Goal: Use online tool/utility: Utilize a website feature to perform a specific function

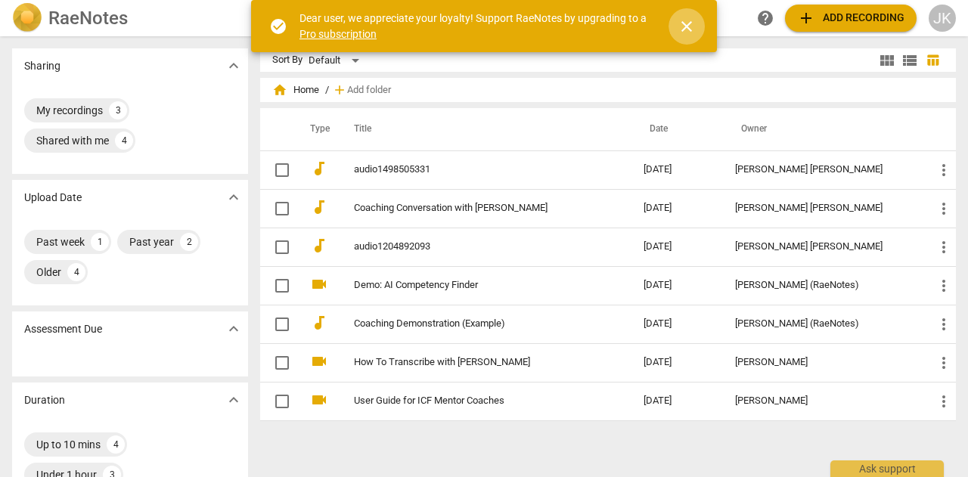
click at [692, 29] on span "close" at bounding box center [686, 26] width 18 height 18
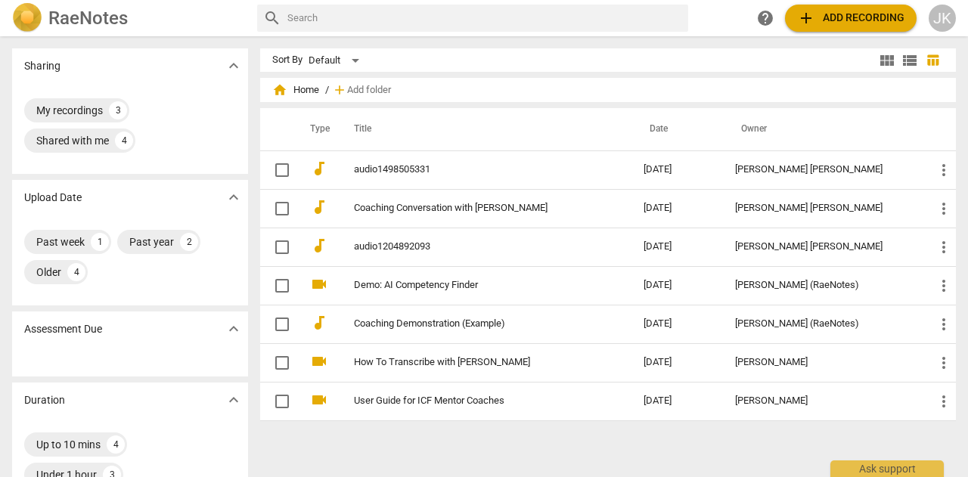
click at [800, 16] on span "add" at bounding box center [806, 18] width 18 height 18
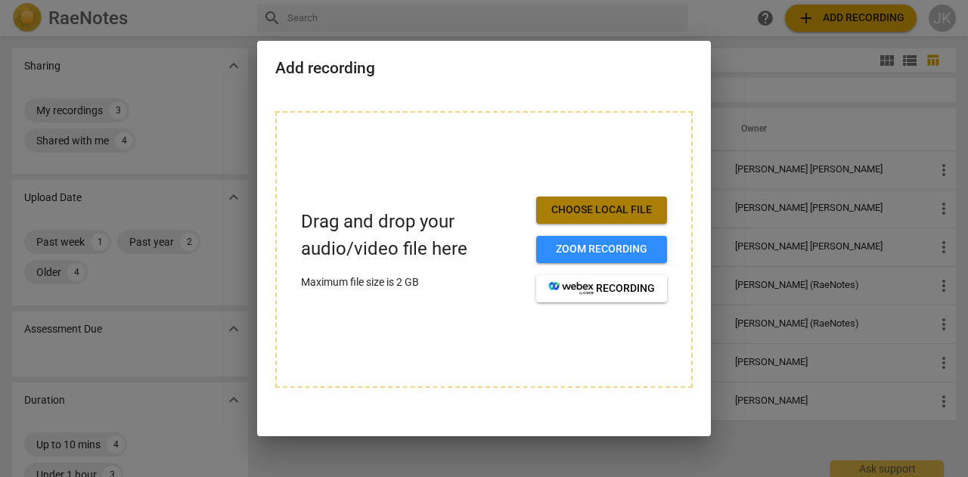
click at [568, 217] on span "Choose local file" at bounding box center [601, 210] width 107 height 15
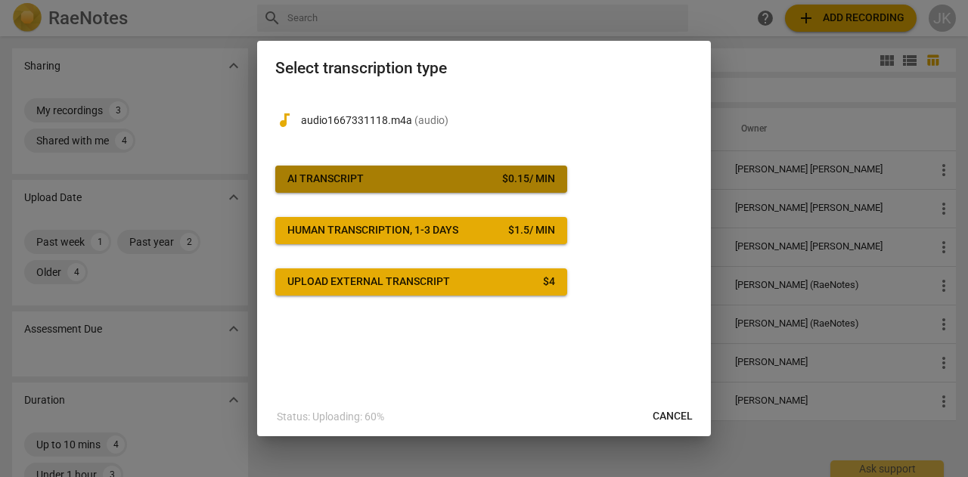
click at [451, 181] on span "AI Transcript $ 0.15 / min" at bounding box center [421, 179] width 268 height 15
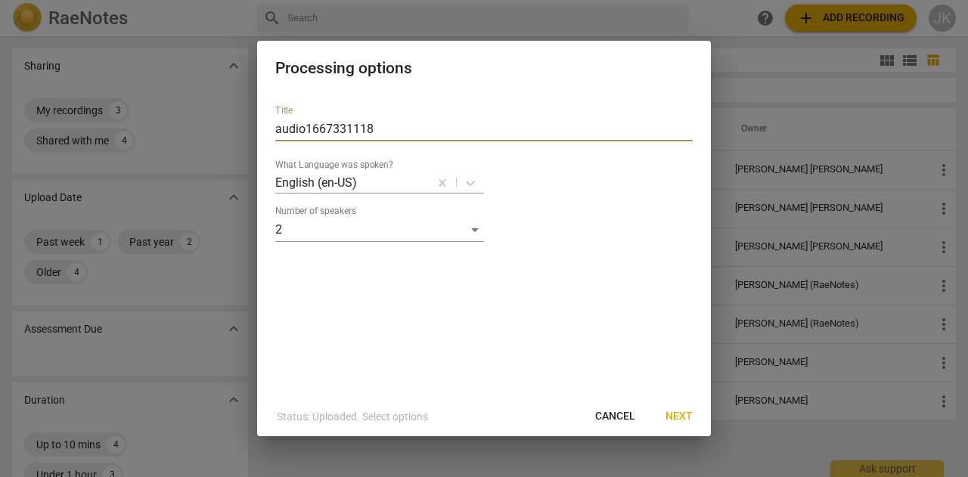
click at [354, 123] on input "audio1667331118" at bounding box center [483, 129] width 417 height 24
type input "Pallavi"
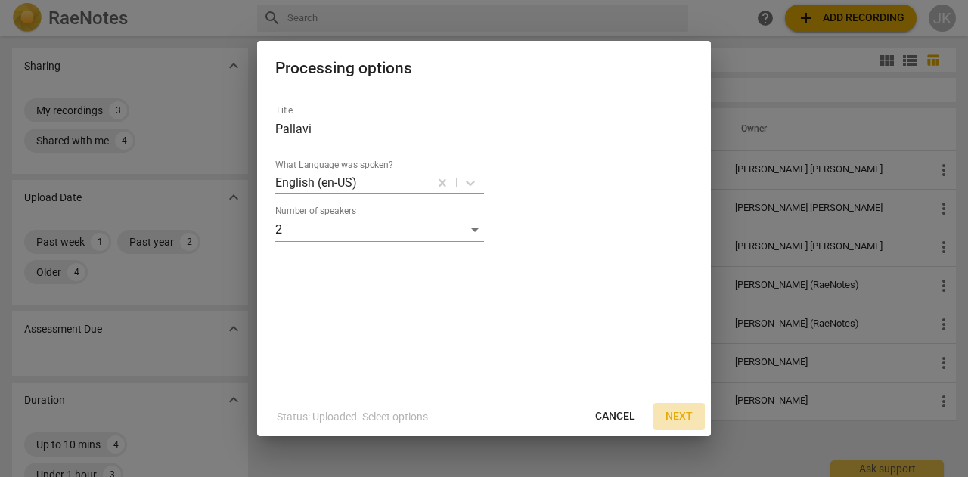
click at [670, 415] on span "Next" at bounding box center [678, 416] width 27 height 15
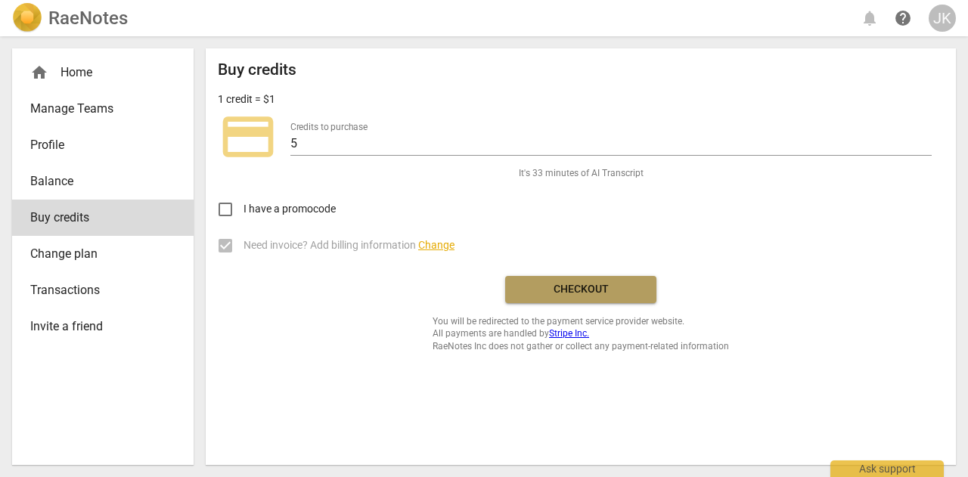
click at [584, 283] on span "Checkout" at bounding box center [580, 289] width 127 height 15
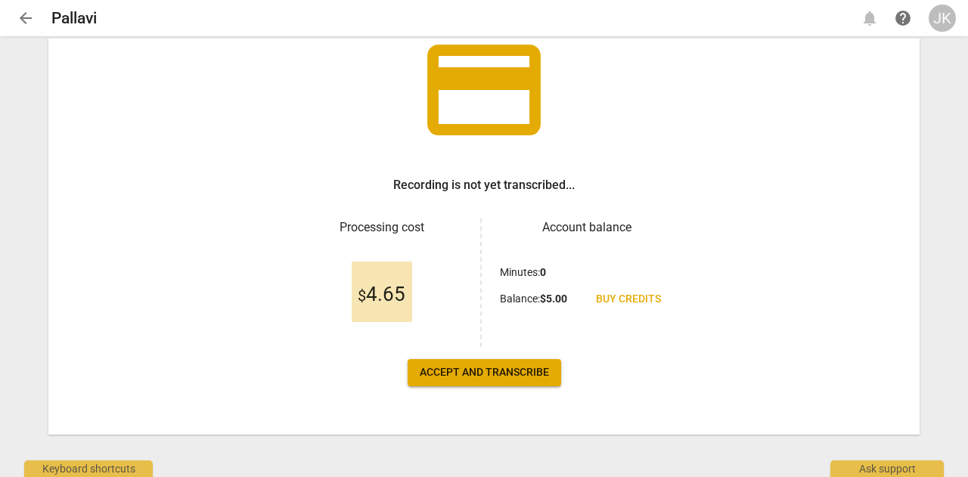
scroll to position [119, 0]
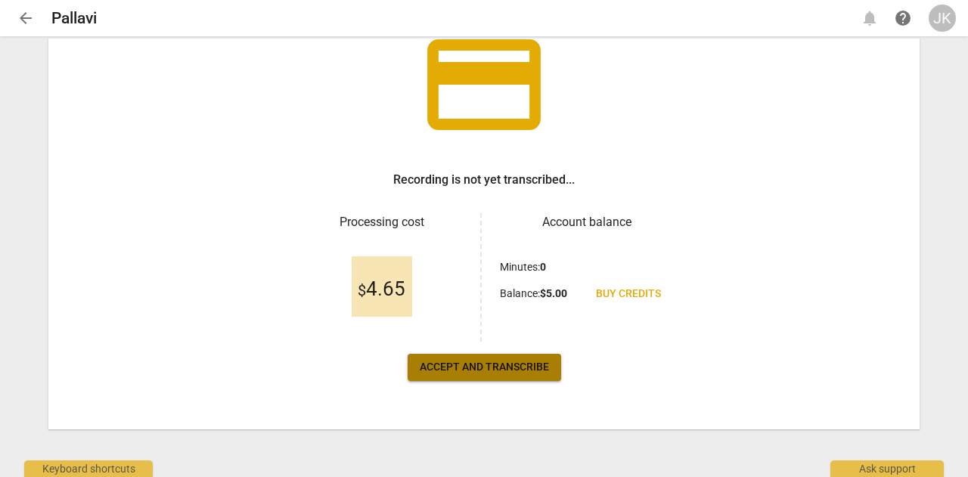
click at [501, 373] on span "Accept and transcribe" at bounding box center [484, 367] width 129 height 15
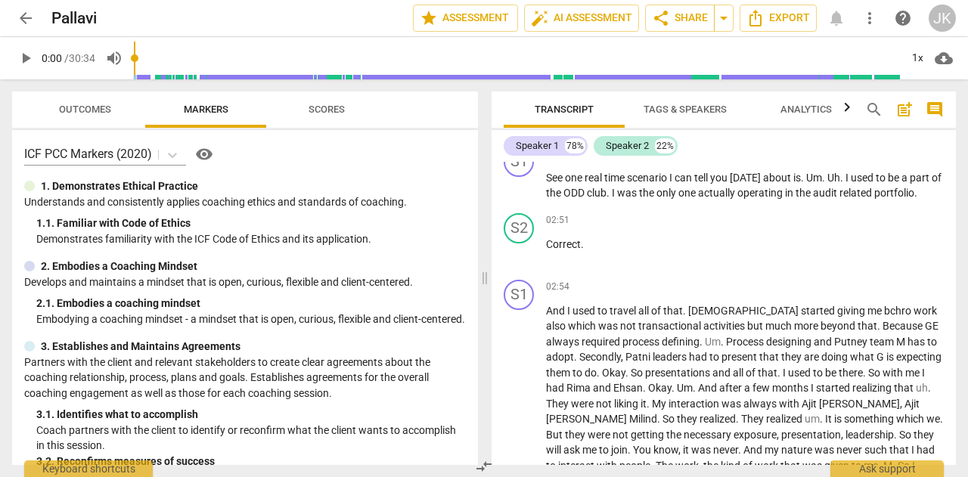
scroll to position [1134, 0]
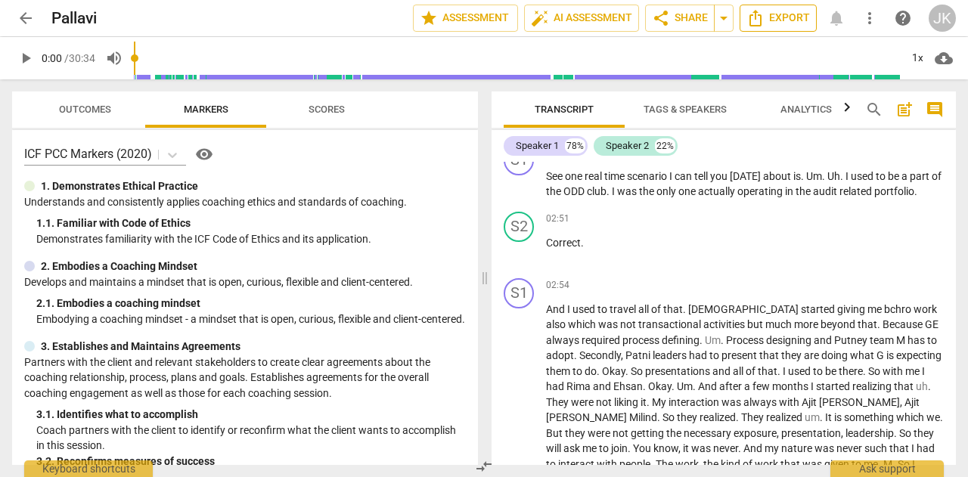
click at [784, 20] on span "Export" at bounding box center [777, 18] width 63 height 18
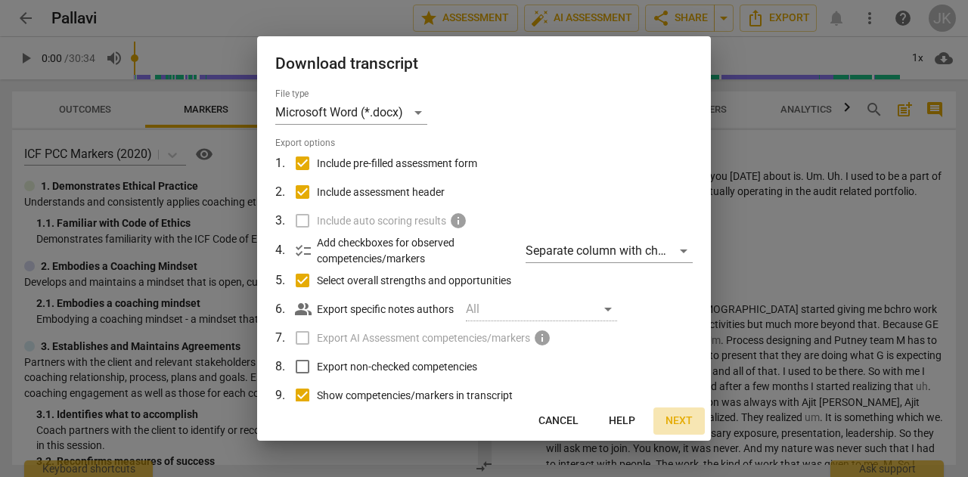
click at [673, 423] on span "Next" at bounding box center [678, 420] width 27 height 15
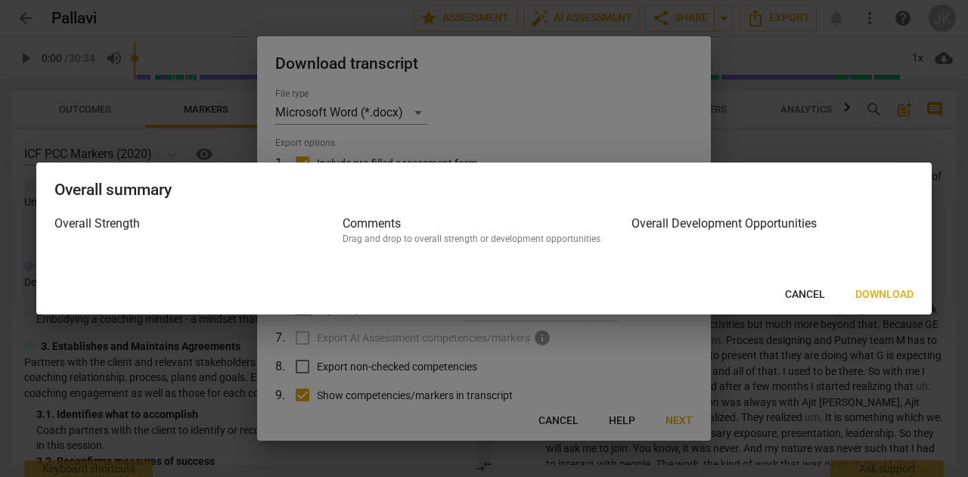
click at [881, 294] on span "Download" at bounding box center [884, 294] width 58 height 15
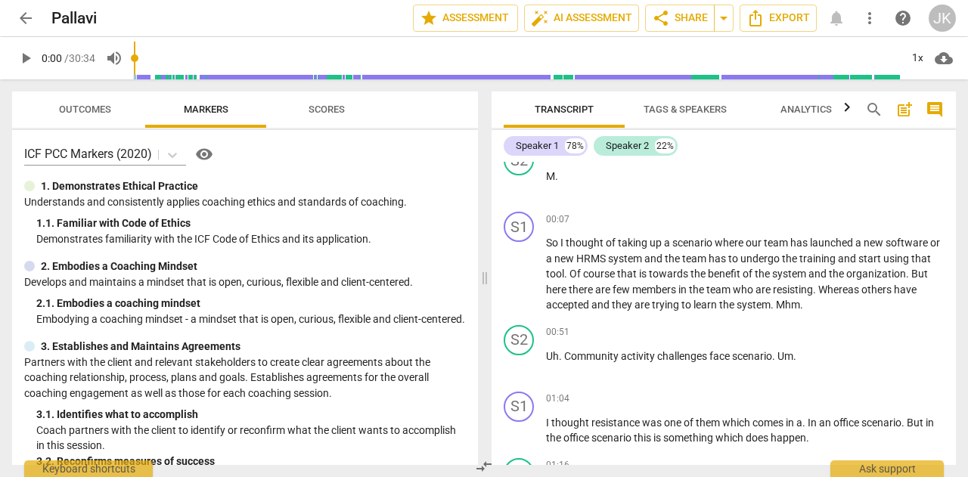
scroll to position [0, 0]
